Goal: Task Accomplishment & Management: Manage account settings

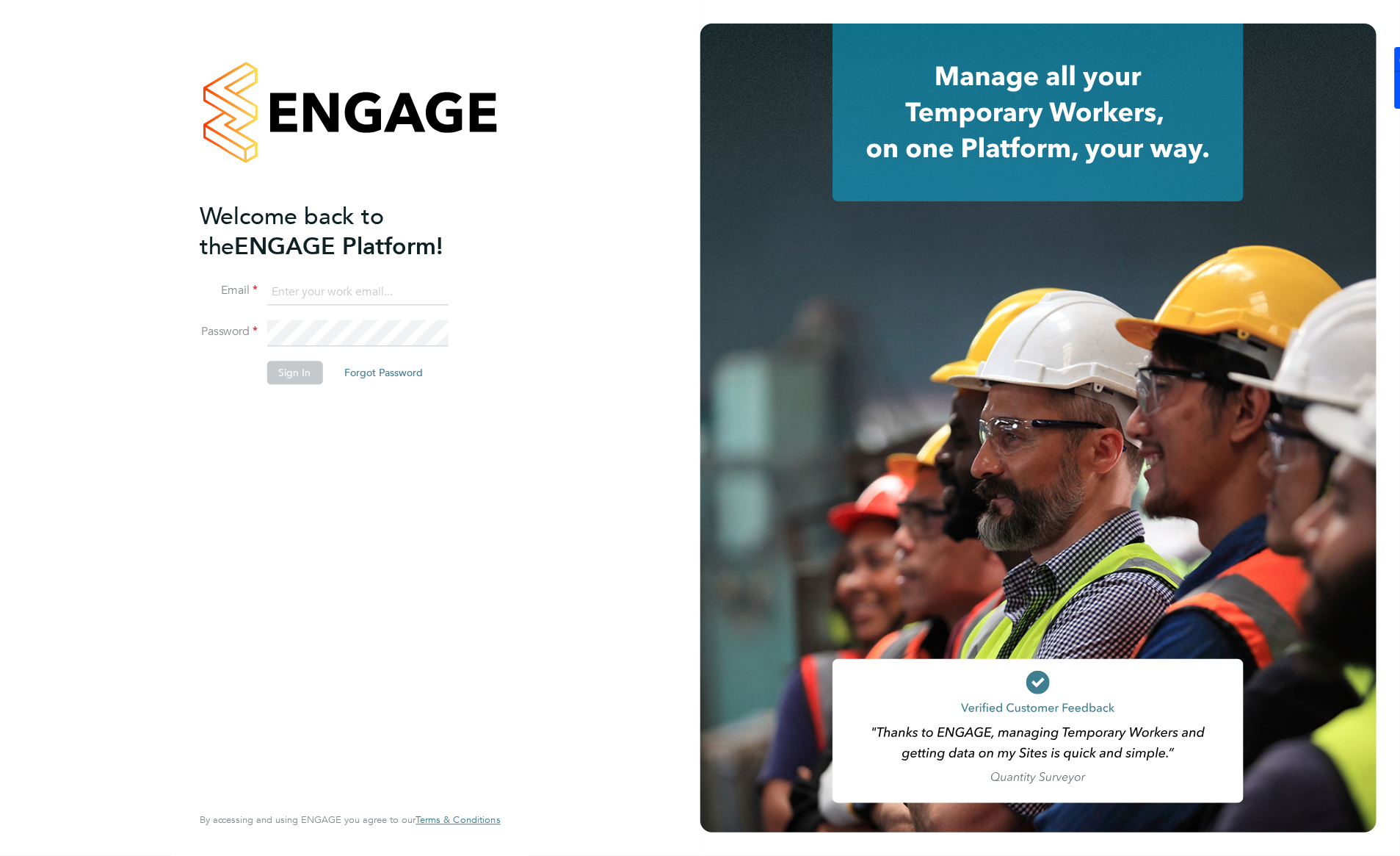
type input "[PERSON_NAME][EMAIL_ADDRESS][PERSON_NAME][DOMAIN_NAME]"
click at [298, 375] on button "Sign In" at bounding box center [295, 373] width 56 height 23
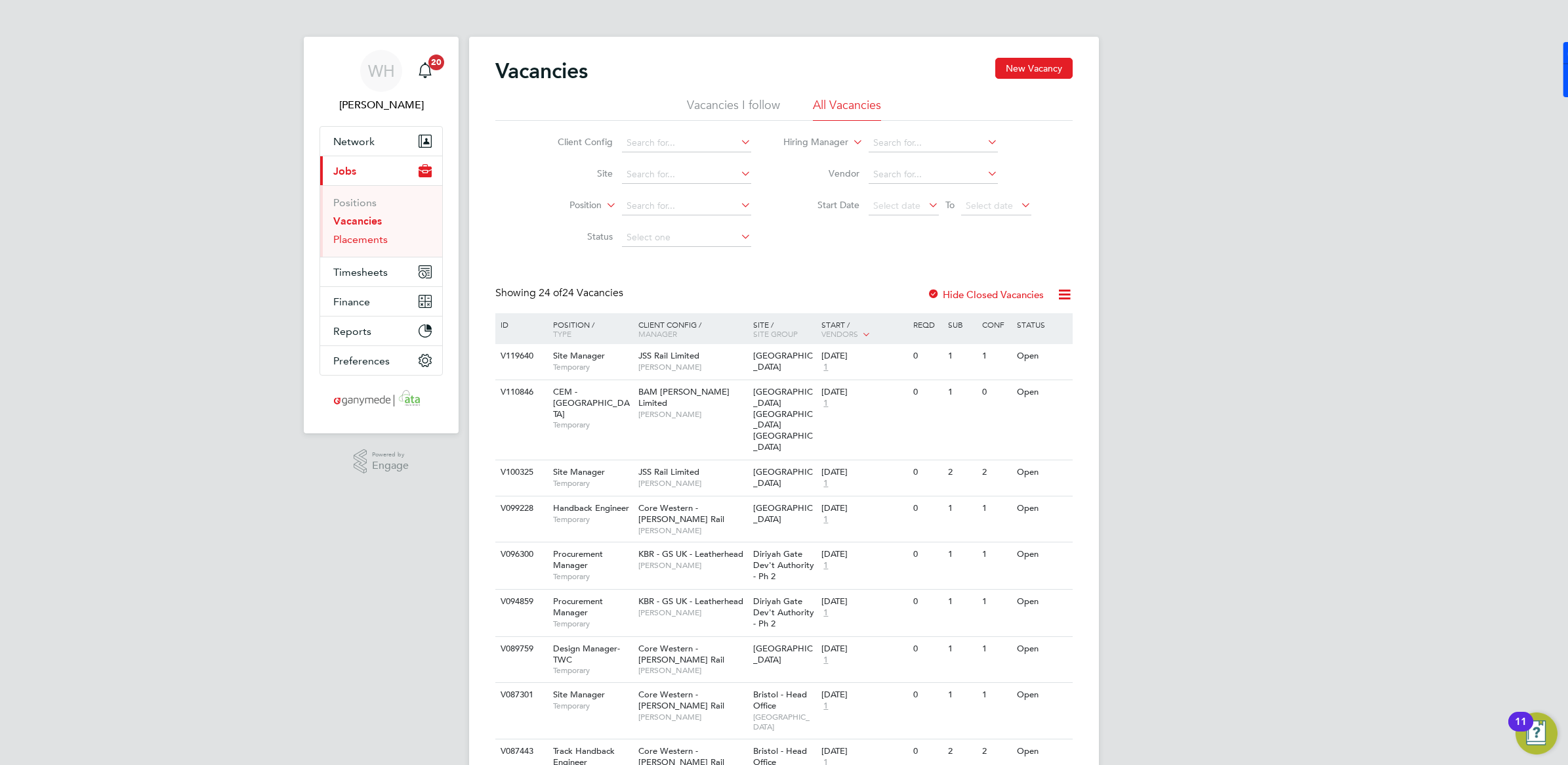
click at [359, 237] on link "Placements" at bounding box center [360, 239] width 54 height 12
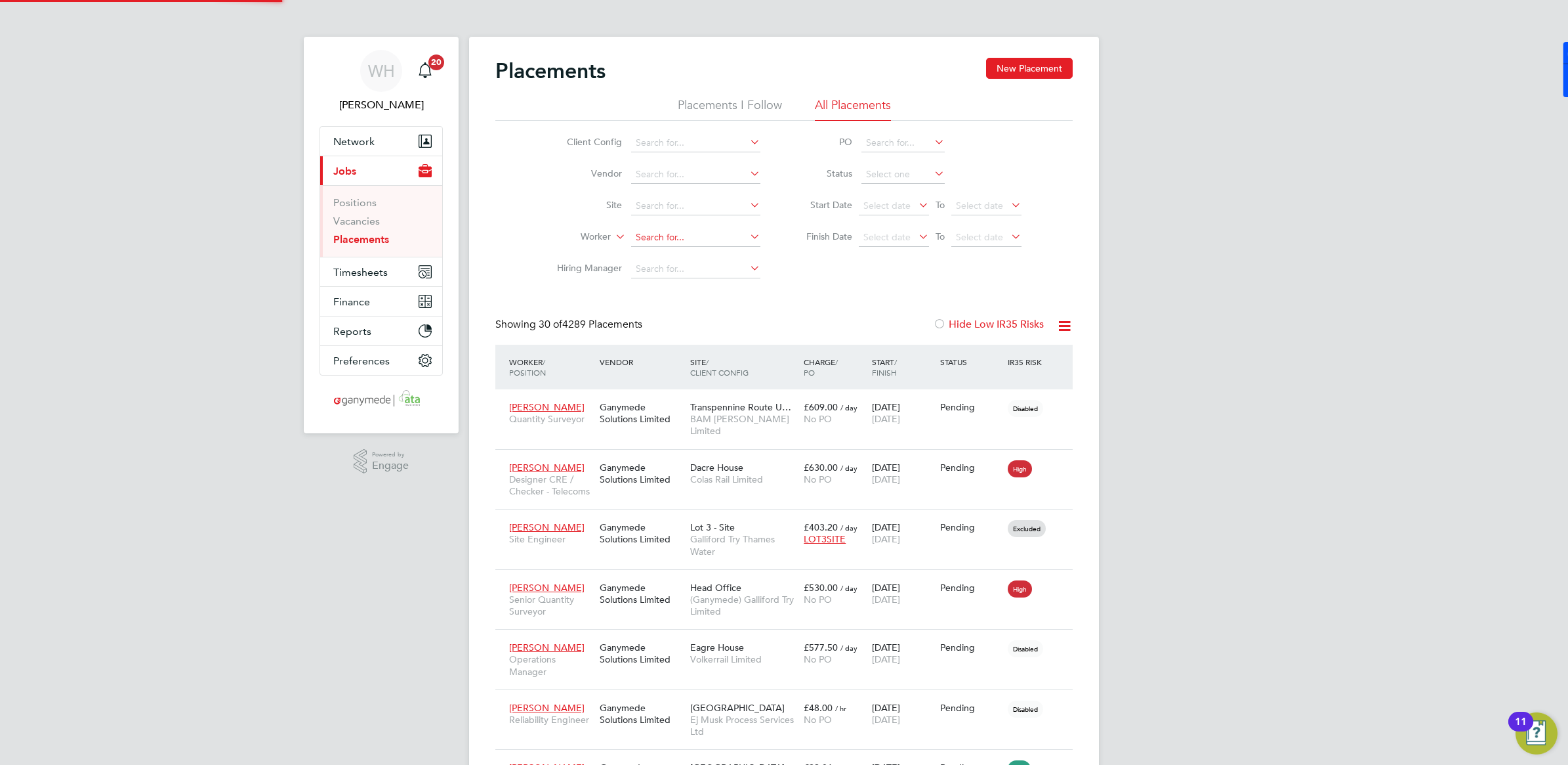
click at [650, 235] on input at bounding box center [695, 238] width 129 height 18
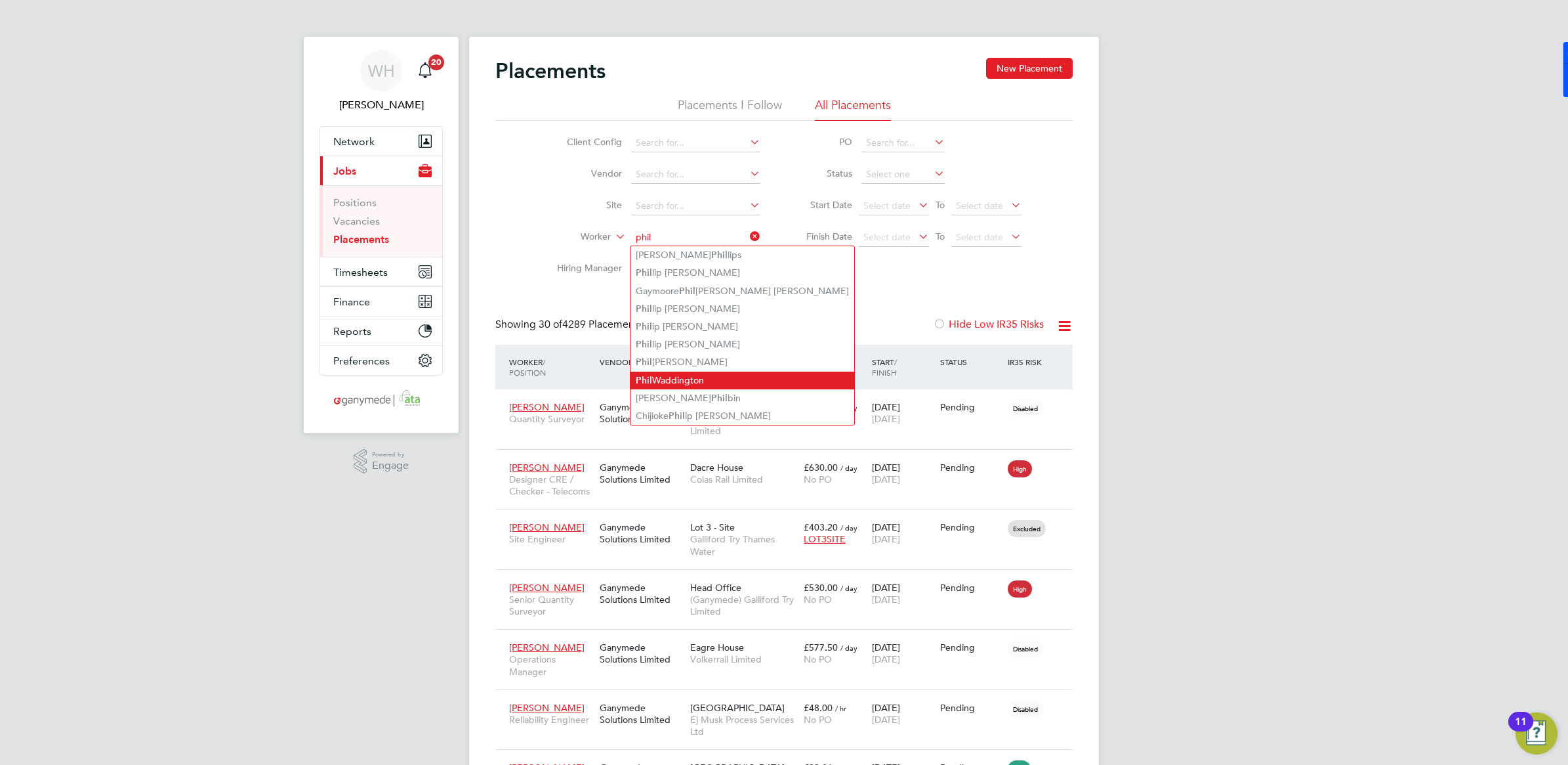
click at [687, 382] on li "Phil Waddington" at bounding box center [742, 380] width 224 height 18
type input "Phil Waddington"
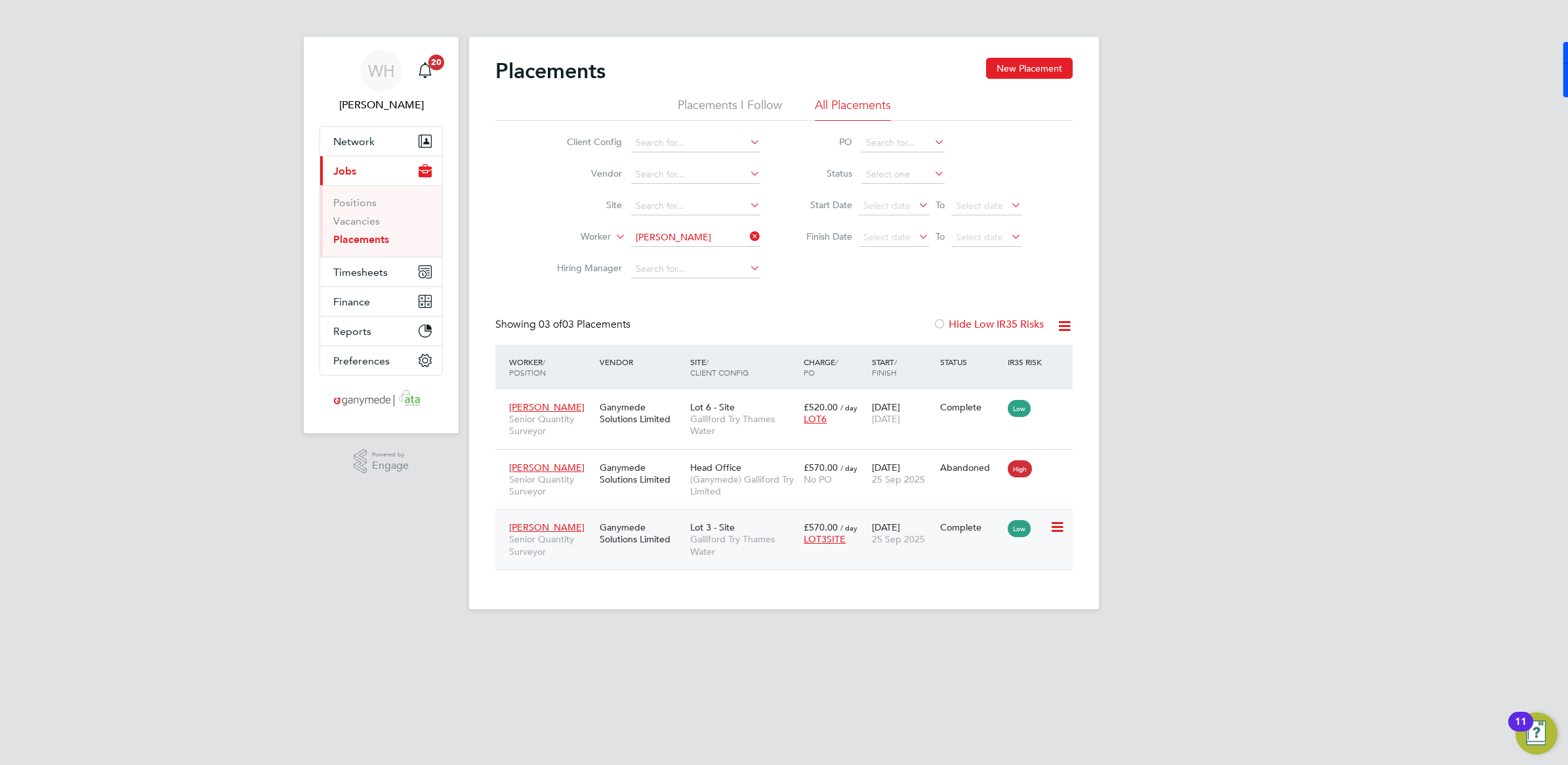
click at [602, 545] on div "Ganymede Solutions Limited" at bounding box center [642, 533] width 91 height 37
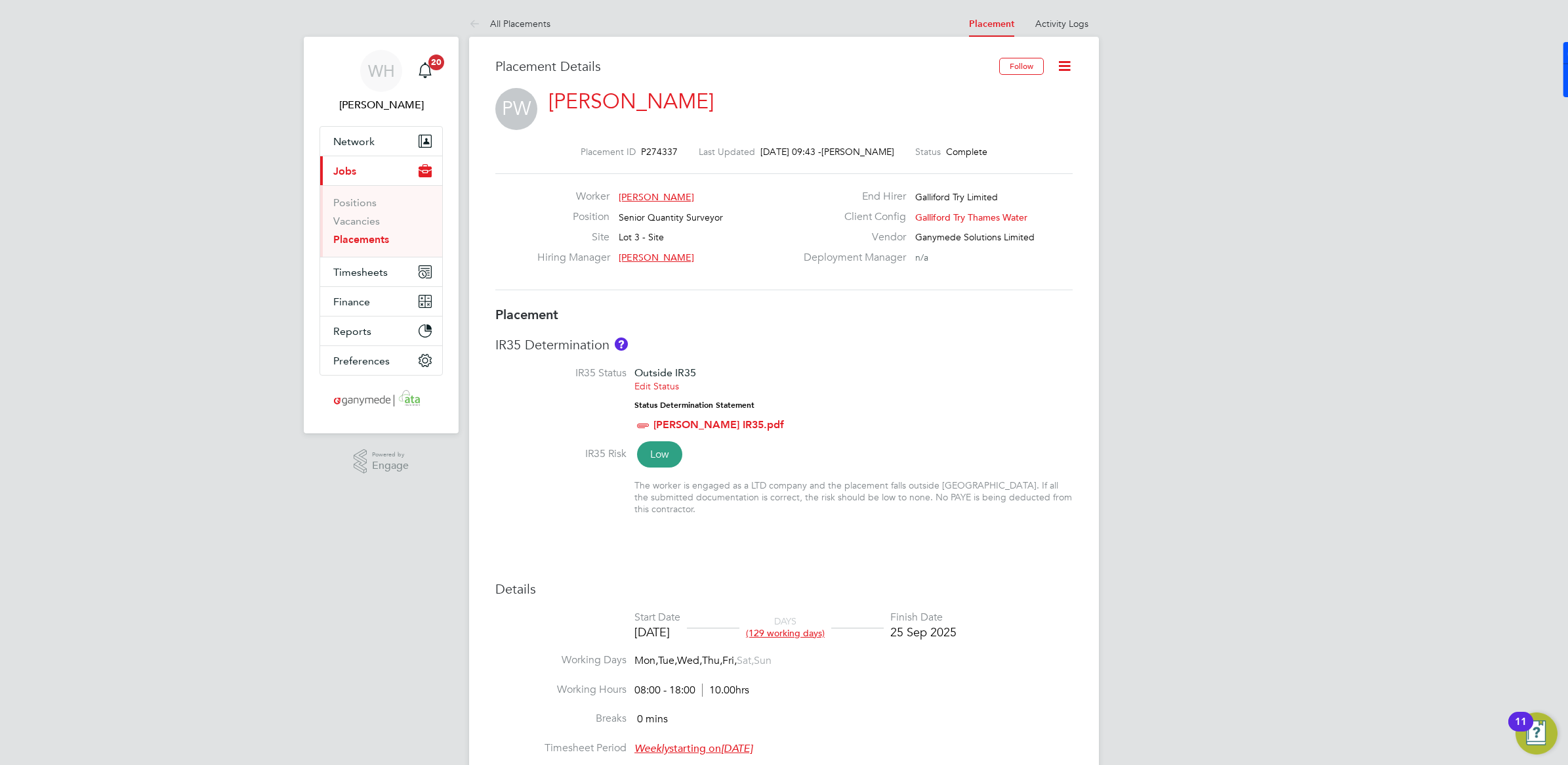
click at [1063, 67] on icon at bounding box center [1064, 66] width 16 height 16
click at [341, 615] on div "WH William Heath Notifications 20 Applications: Network Team Members Businesses…" at bounding box center [784, 698] width 1568 height 1395
click at [1062, 61] on icon at bounding box center [1064, 66] width 16 height 16
click at [966, 94] on li "Edit Placement e" at bounding box center [1002, 97] width 135 height 18
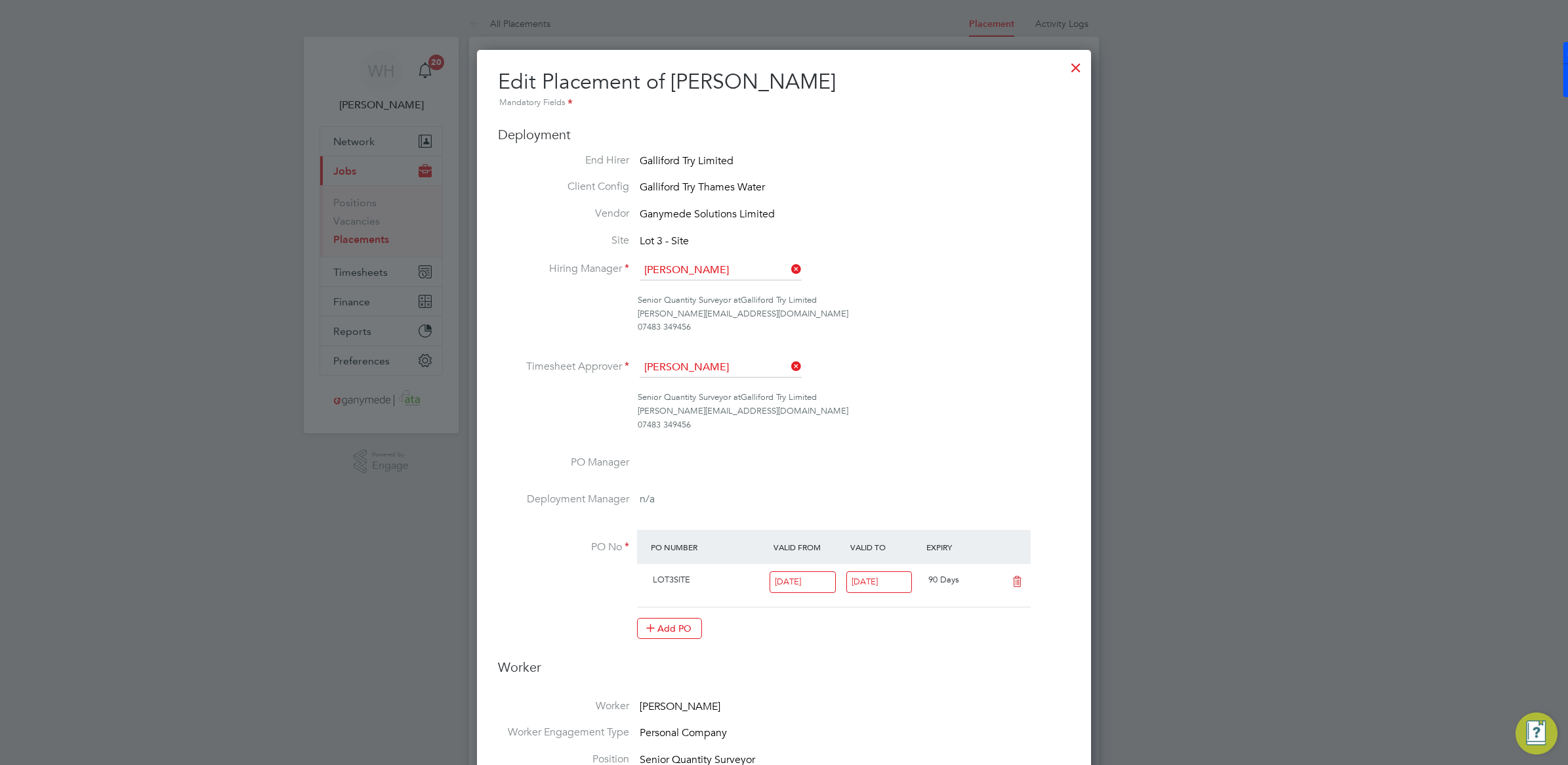
scroll to position [16, 573]
drag, startPoint x: 1476, startPoint y: 277, endPoint x: 1286, endPoint y: 340, distance: 200.2
click at [1475, 277] on div at bounding box center [784, 382] width 1568 height 765
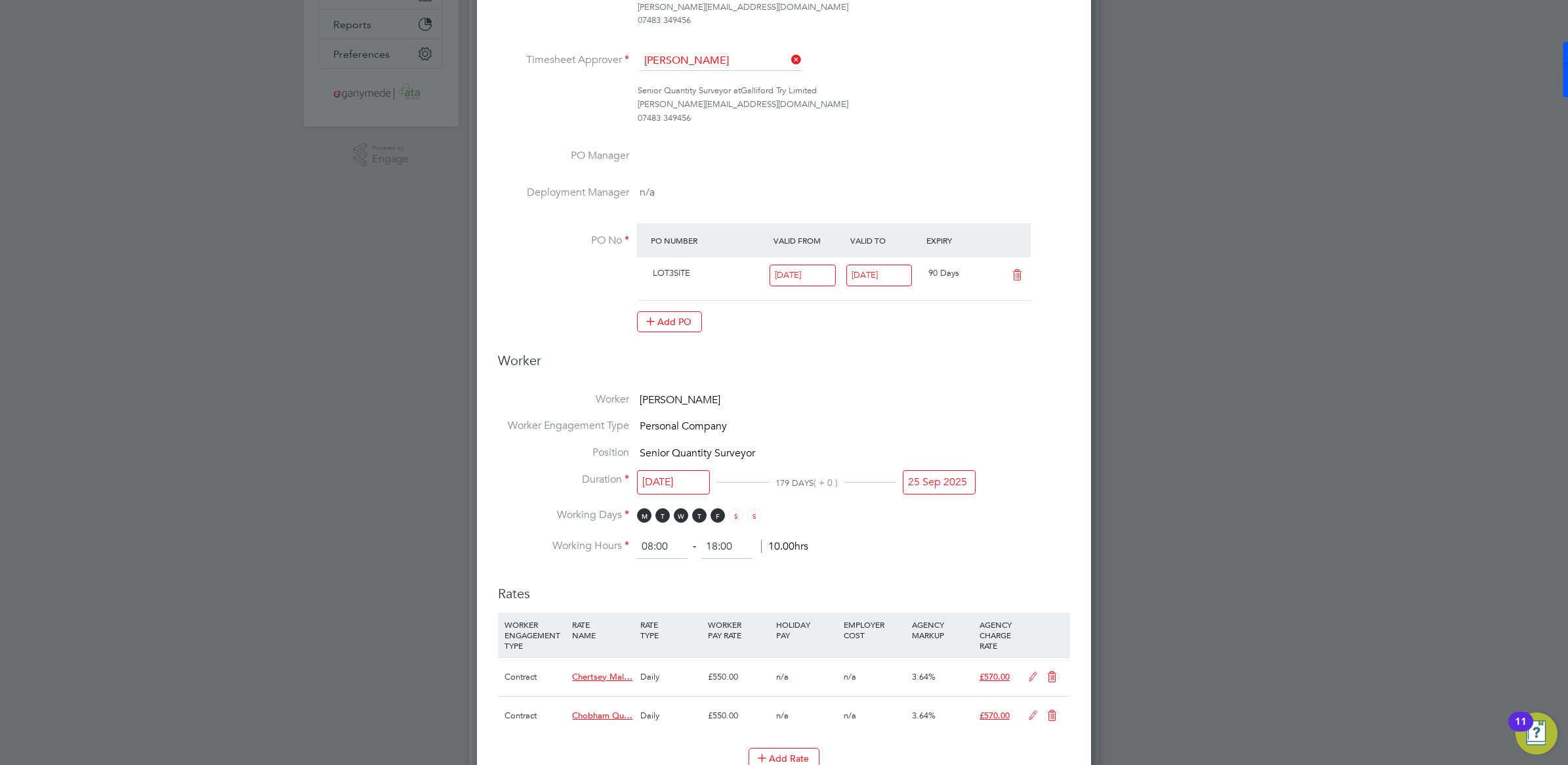
scroll to position [368, 0]
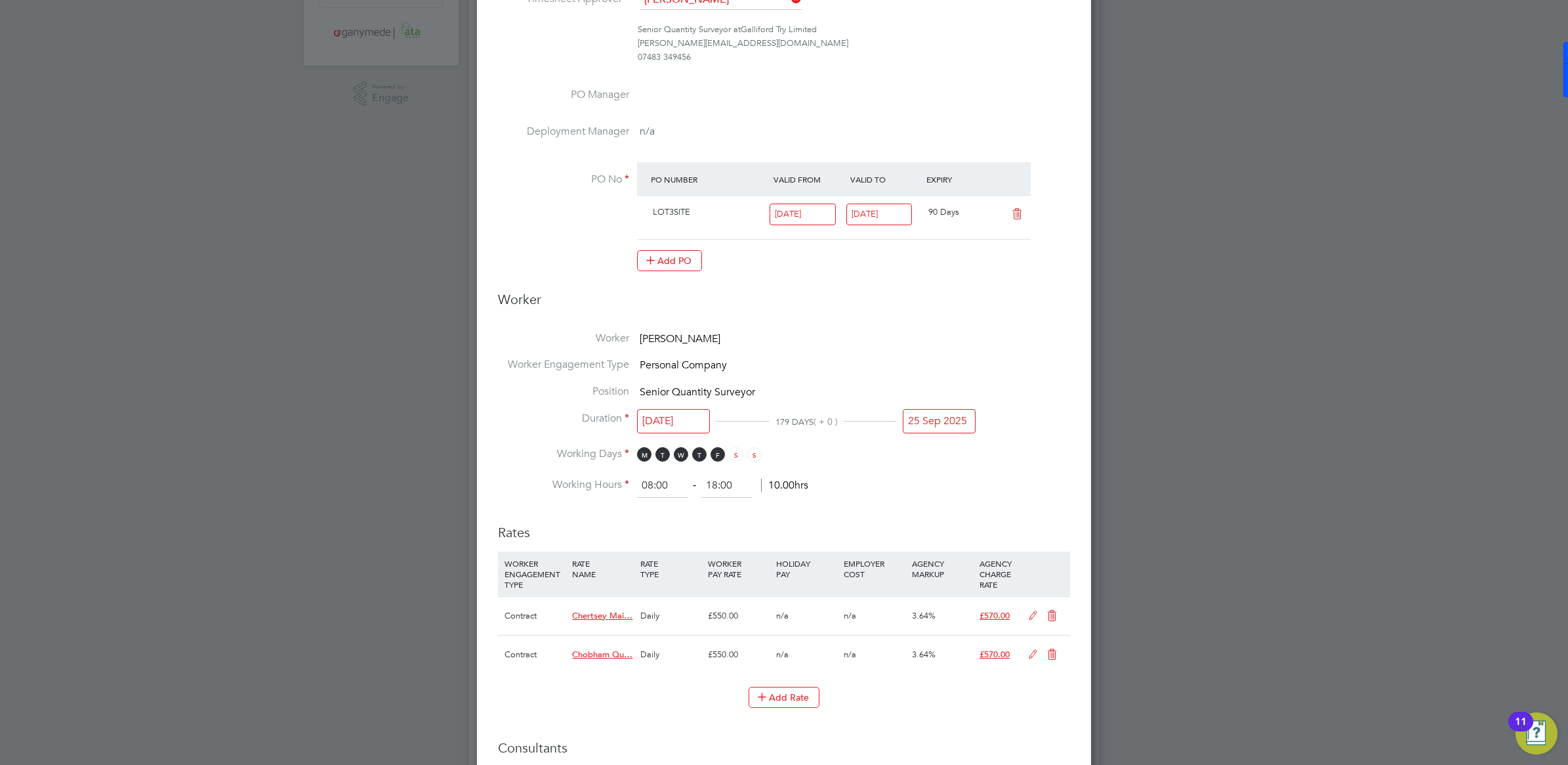
click at [933, 423] on input "25 Sep 2025" at bounding box center [939, 421] width 73 height 24
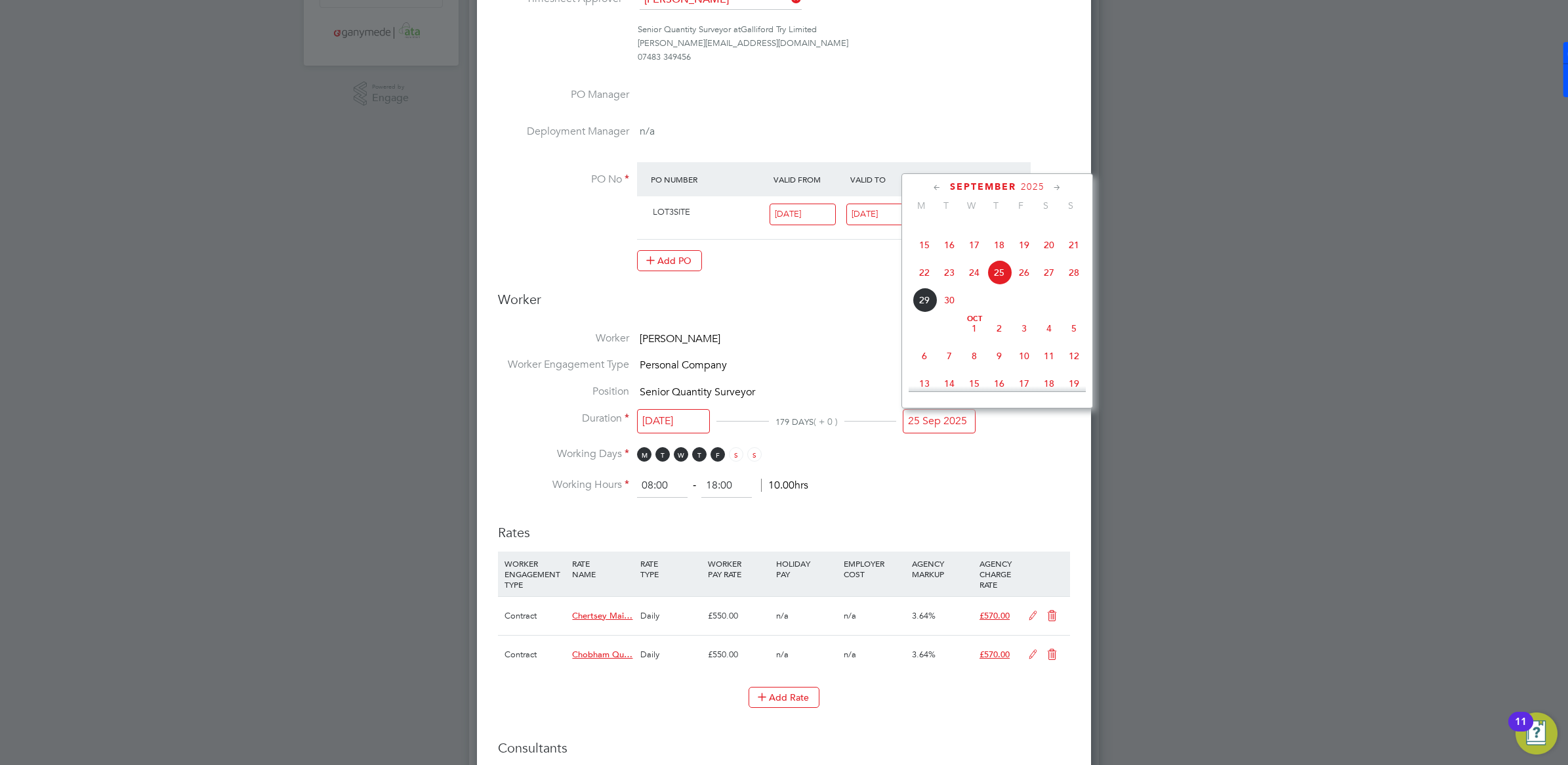
click at [1058, 184] on icon at bounding box center [1057, 187] width 12 height 15
click at [1076, 300] on span "28" at bounding box center [1074, 287] width 25 height 25
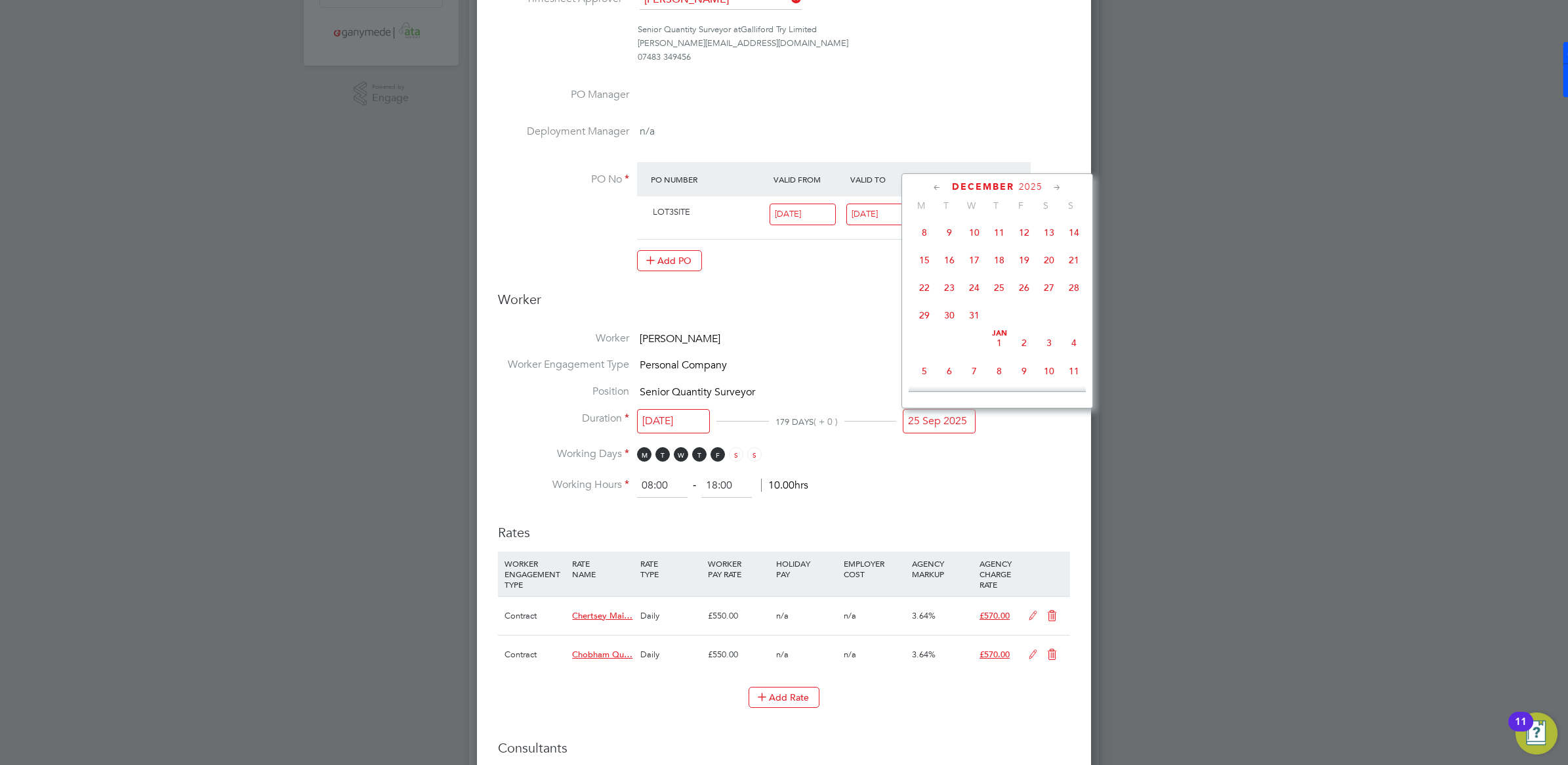
type input "28 Dec 2025"
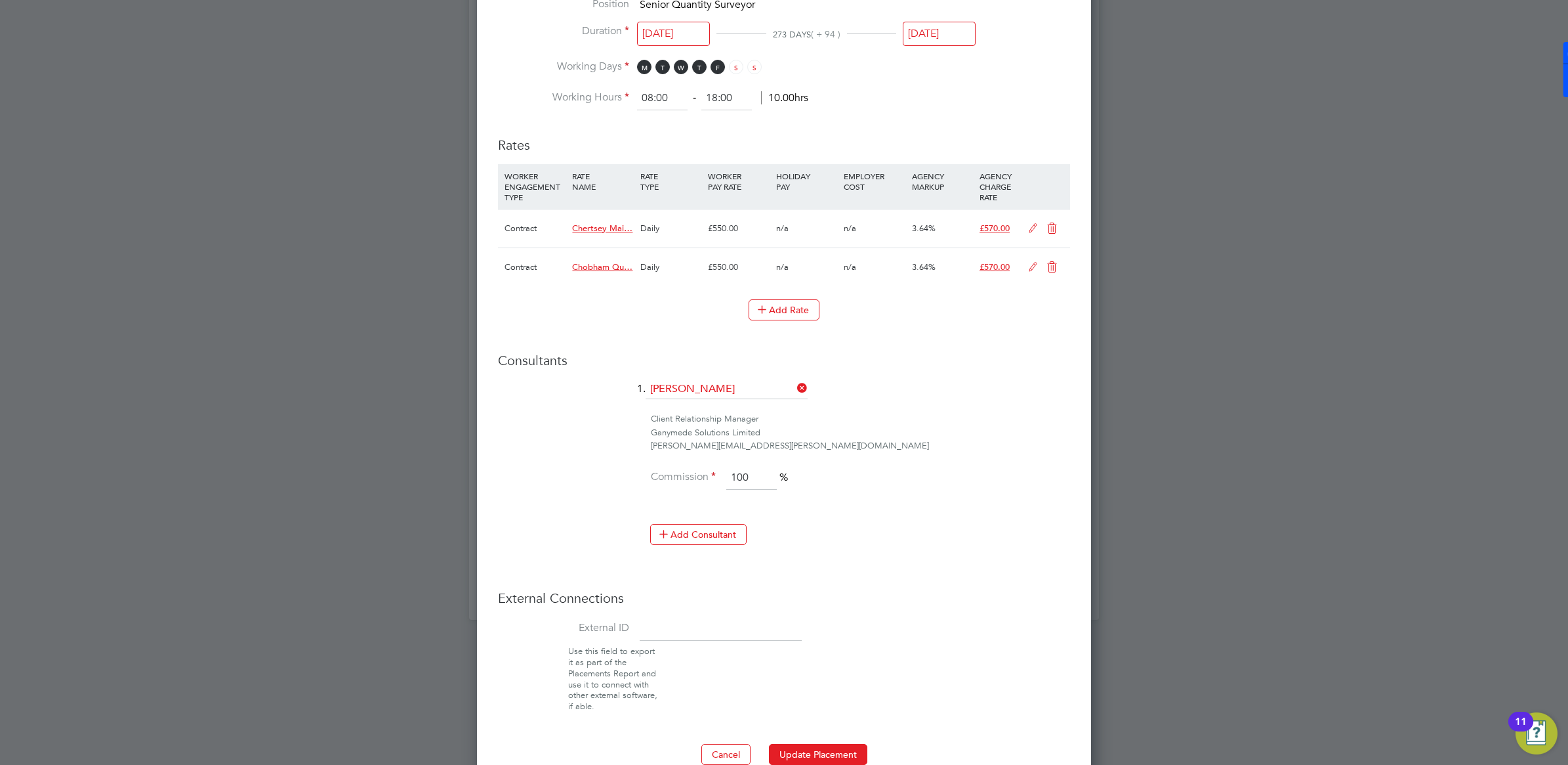
scroll to position [783, 0]
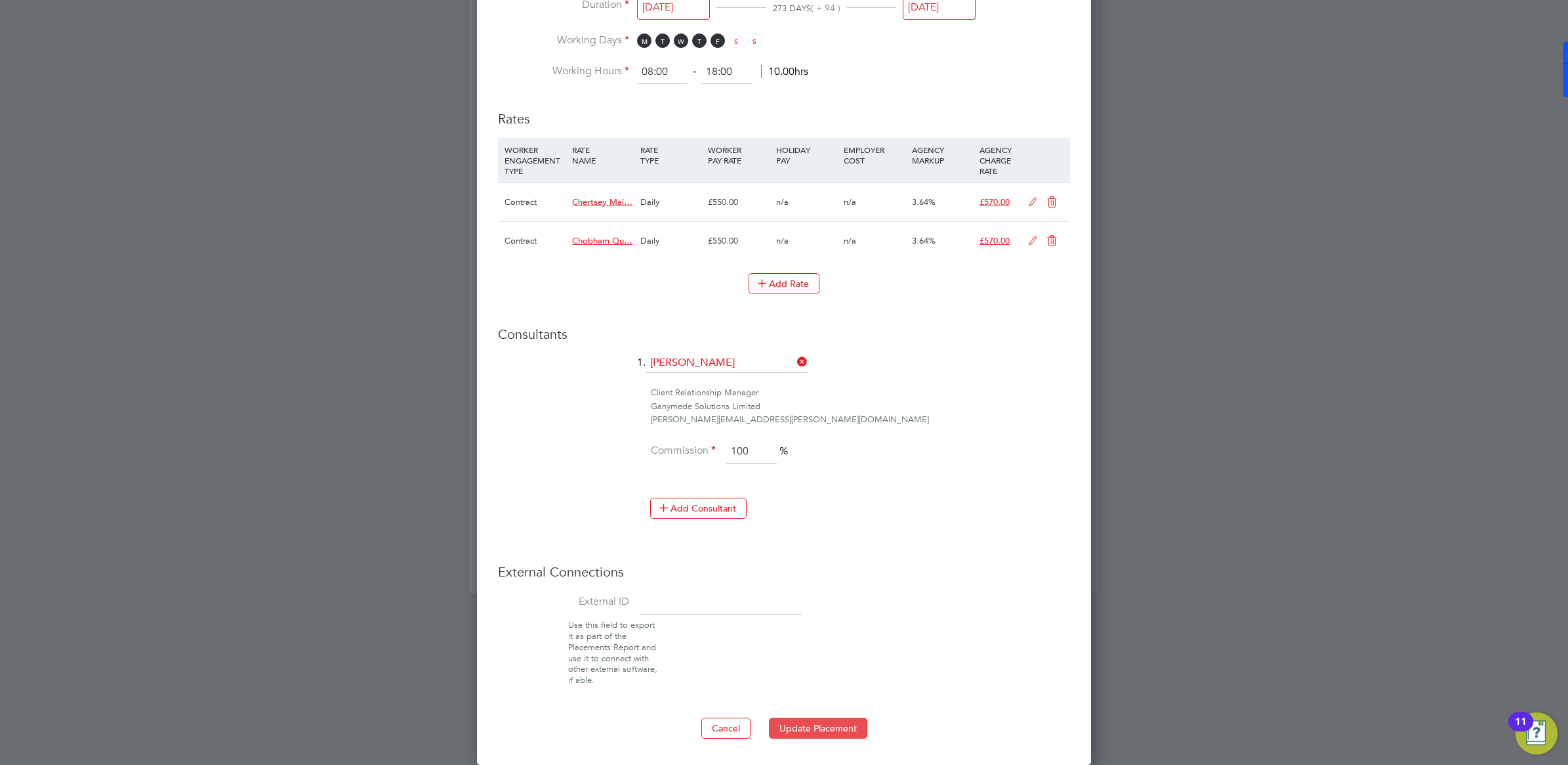
click at [819, 726] on button "Update Placement" at bounding box center [818, 728] width 99 height 21
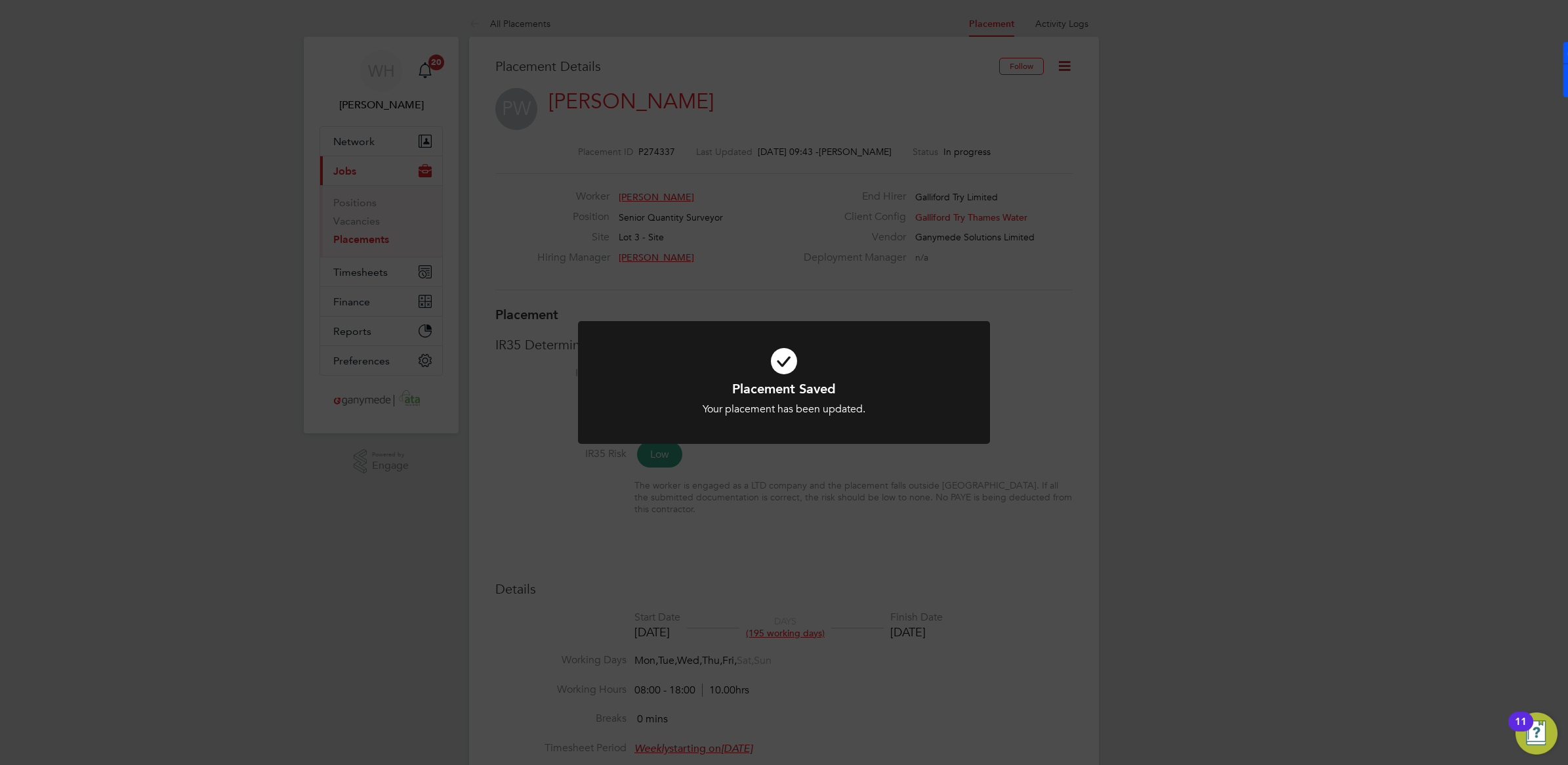
scroll to position [7, 7]
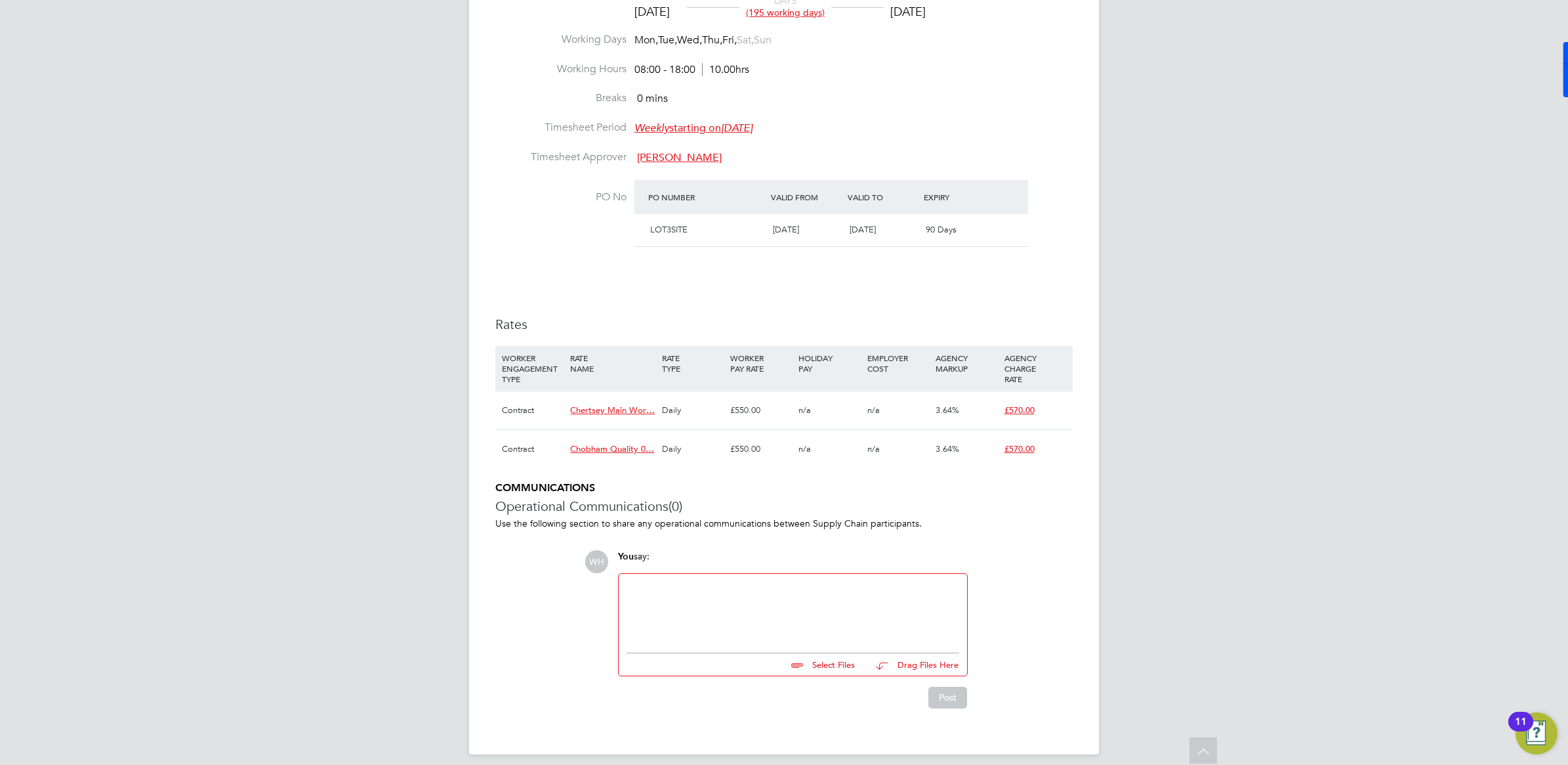
click at [208, 350] on div "WH William Heath Notifications 20 Applications: Network Team Members Businesses…" at bounding box center [784, 77] width 1568 height 1395
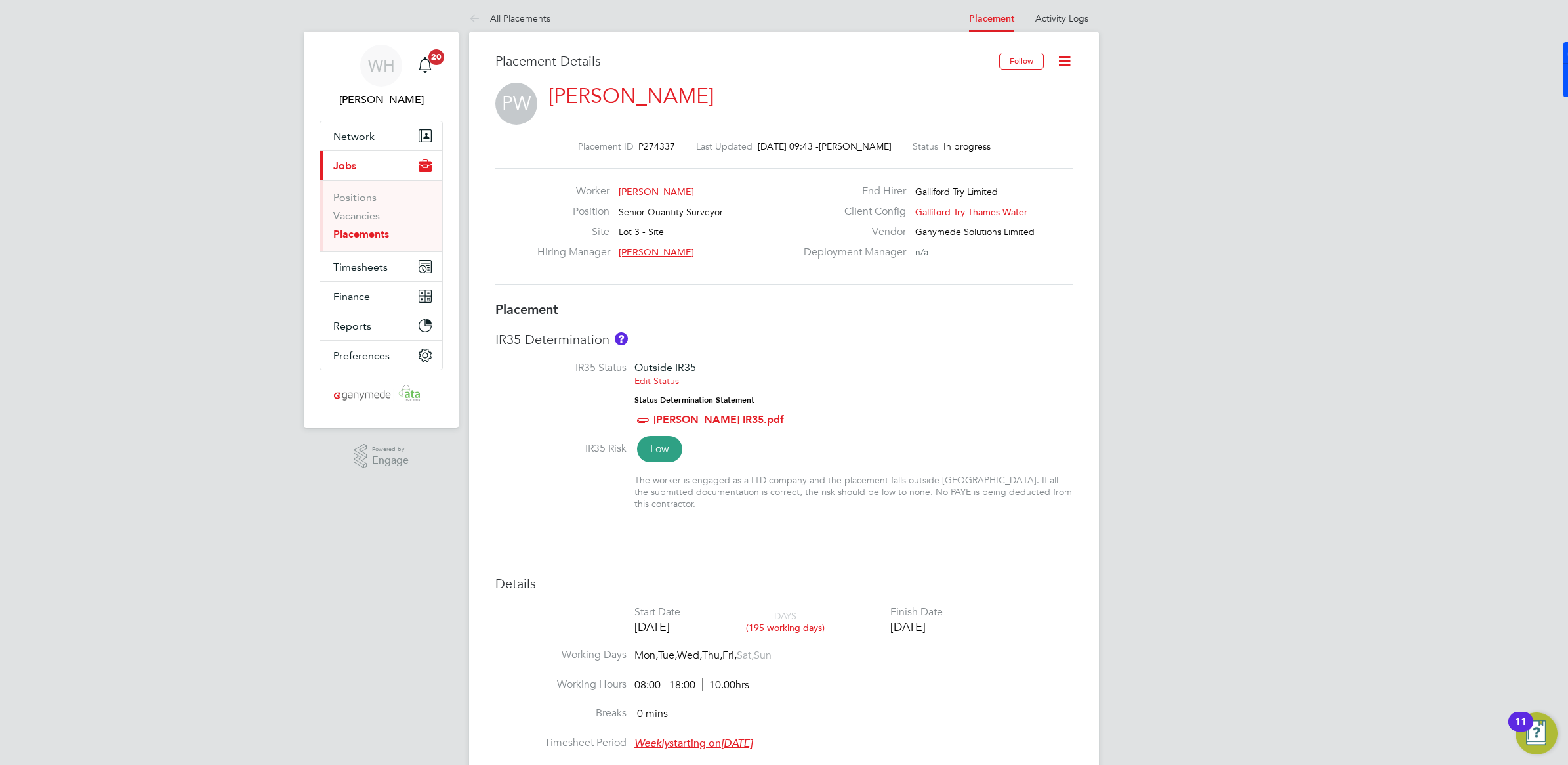
scroll to position [0, 0]
